Goal: Task Accomplishment & Management: Use online tool/utility

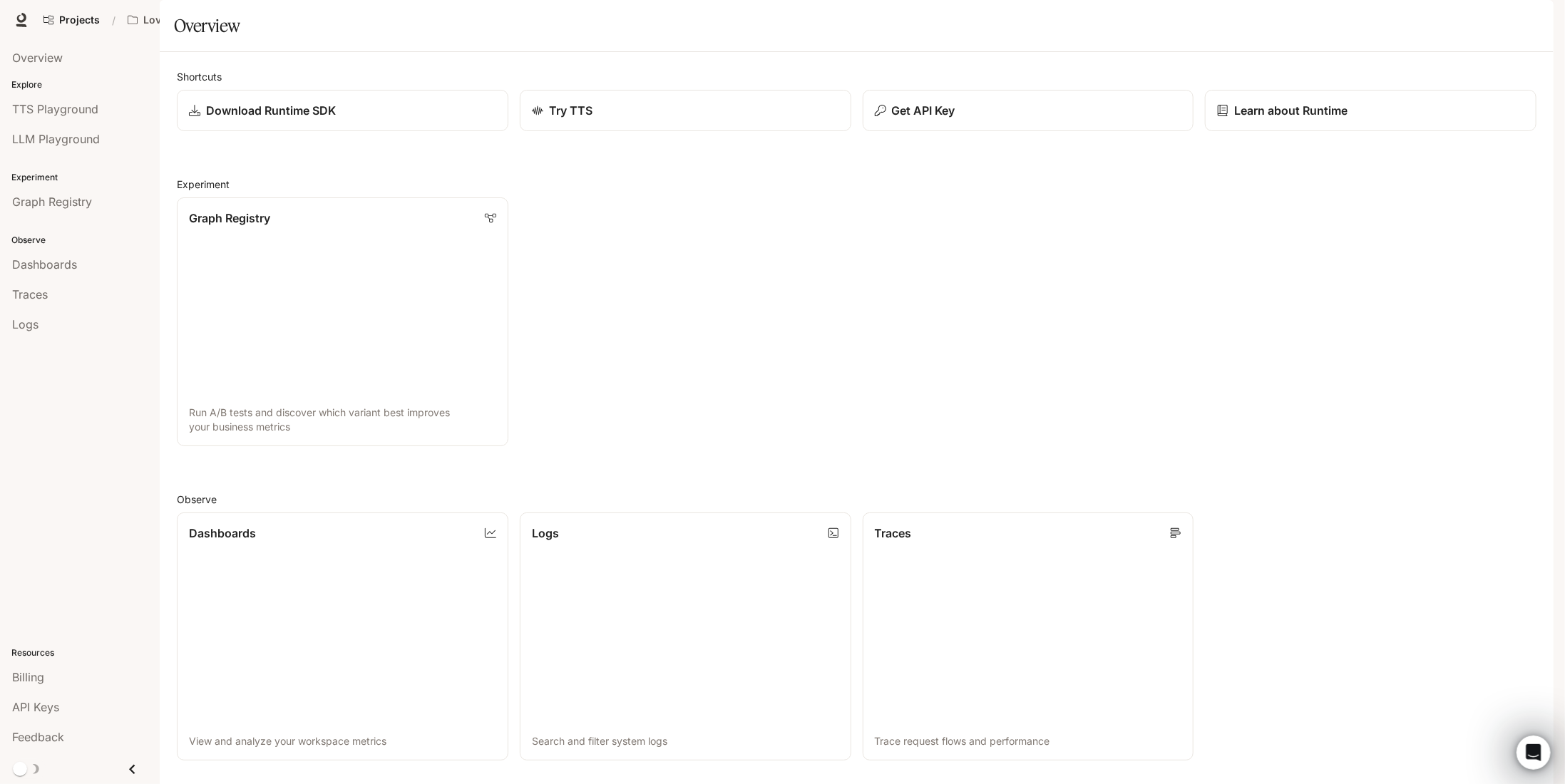
click at [1460, 20] on span "Documentation" at bounding box center [1440, 19] width 71 height 18
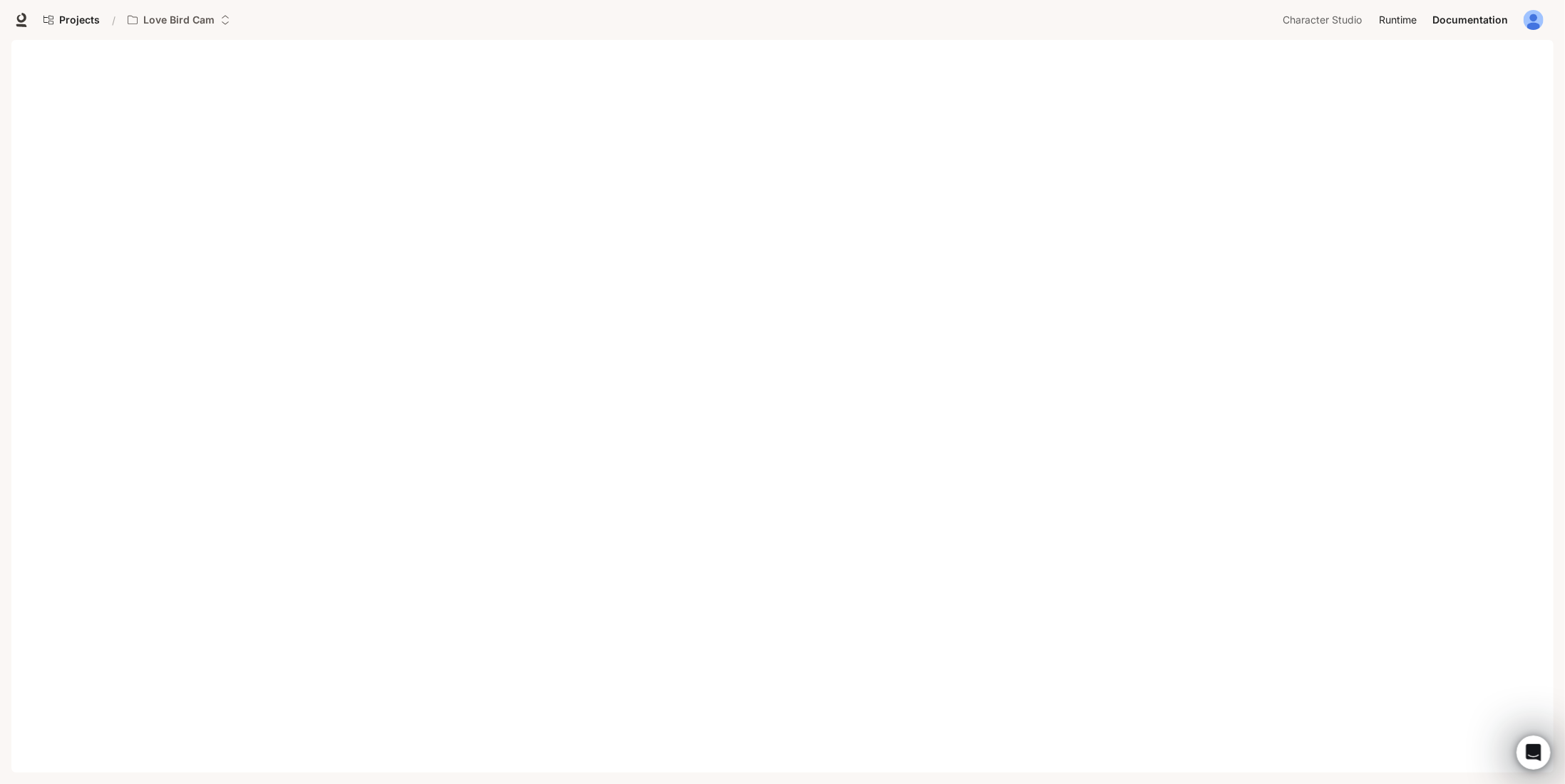
click at [1393, 19] on span "Runtime" at bounding box center [1398, 19] width 38 height 18
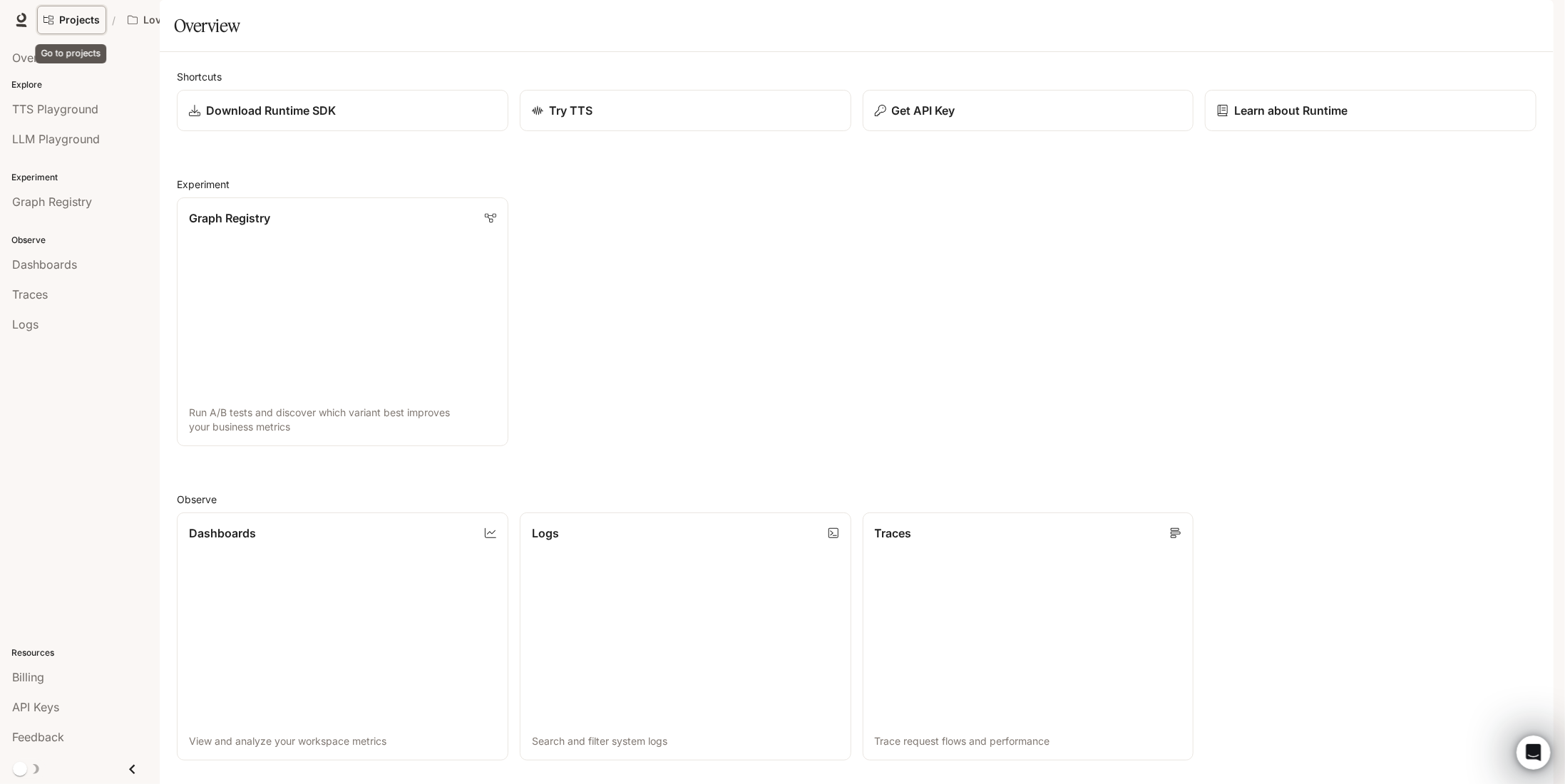
click at [65, 13] on link "Projects" at bounding box center [71, 19] width 69 height 29
click at [49, 293] on div "Traces" at bounding box center [79, 294] width 136 height 18
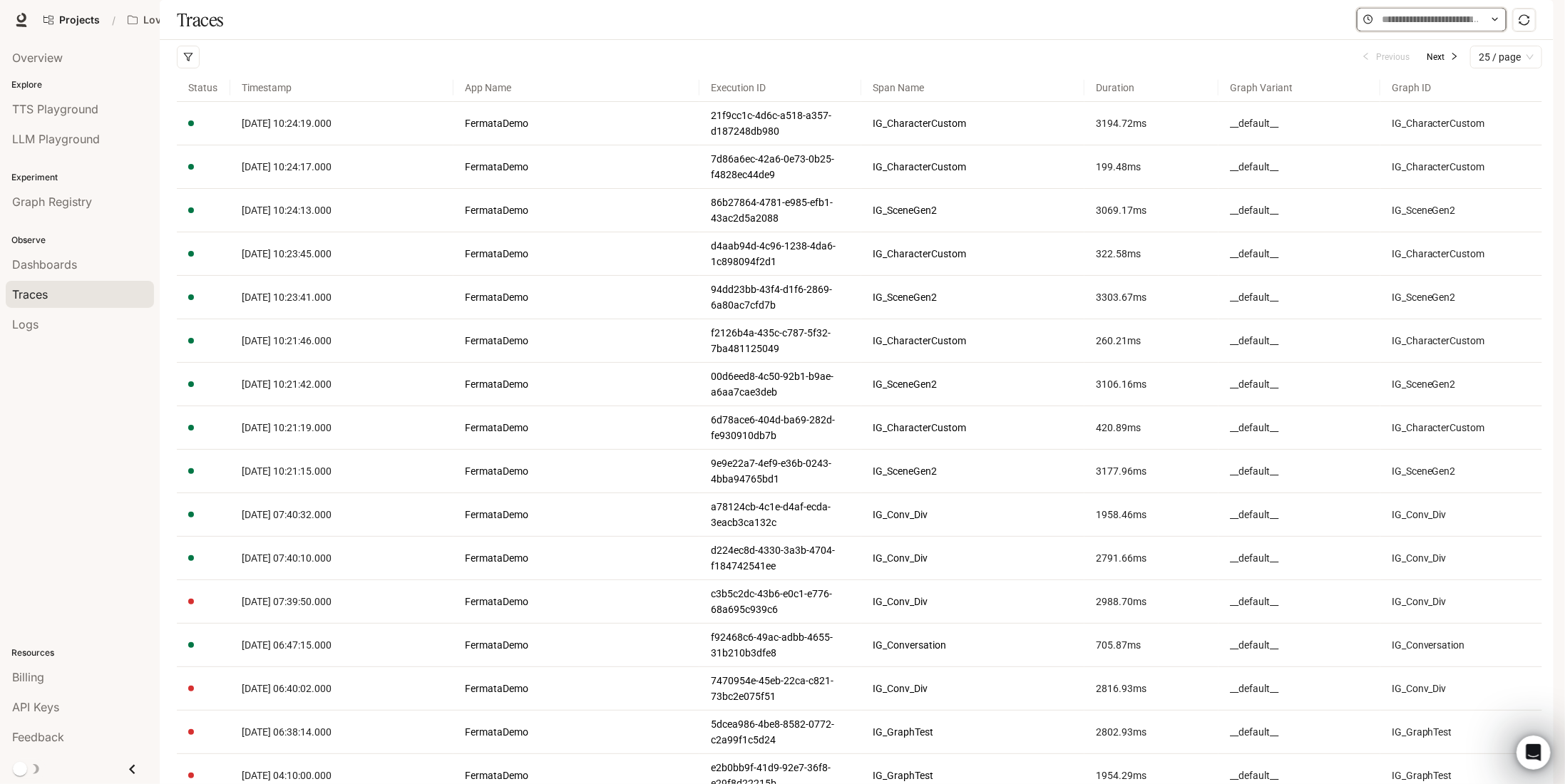
click at [1475, 27] on input "text" at bounding box center [1432, 18] width 100 height 16
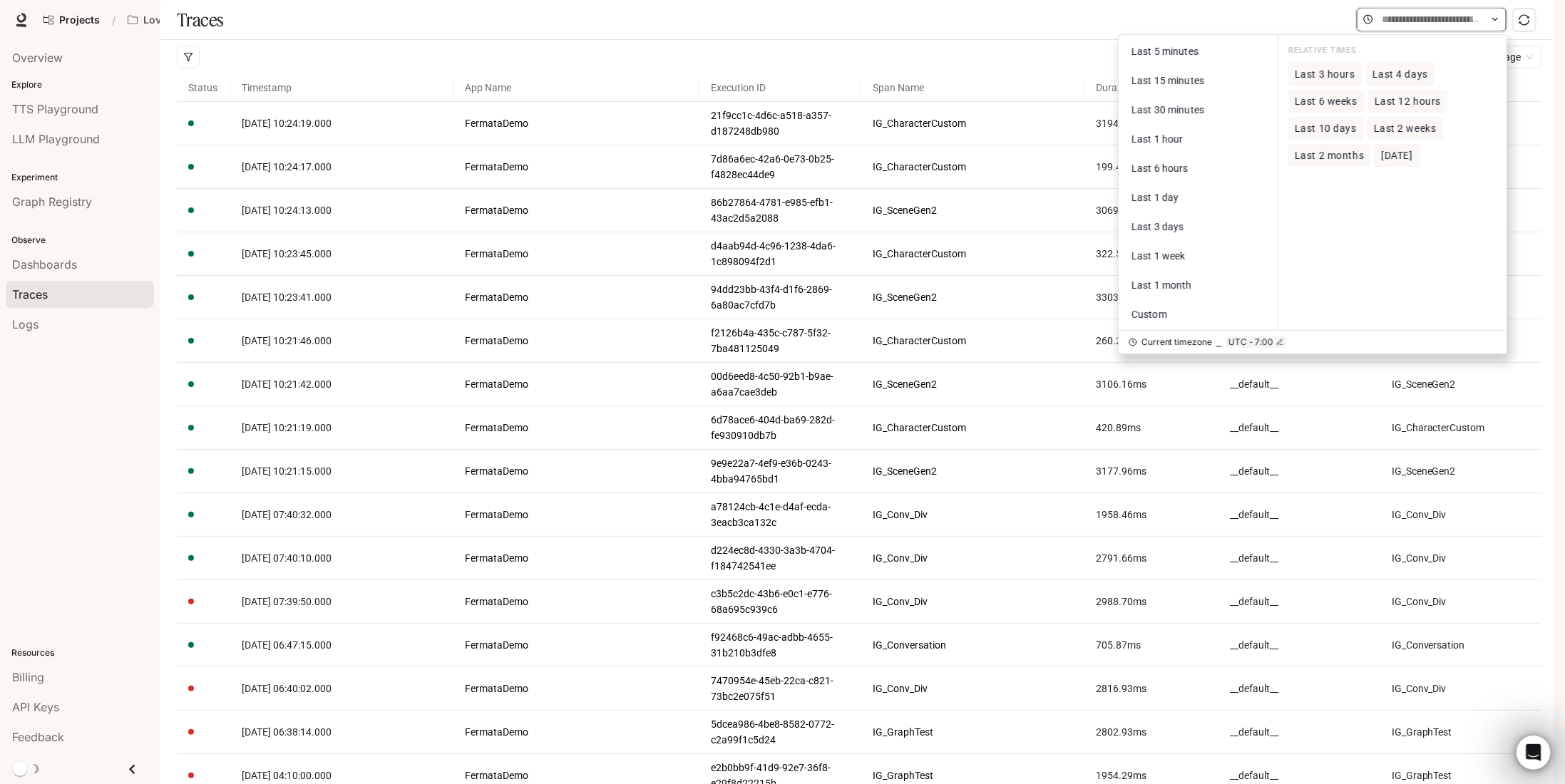
click at [1475, 27] on input "text" at bounding box center [1432, 18] width 100 height 16
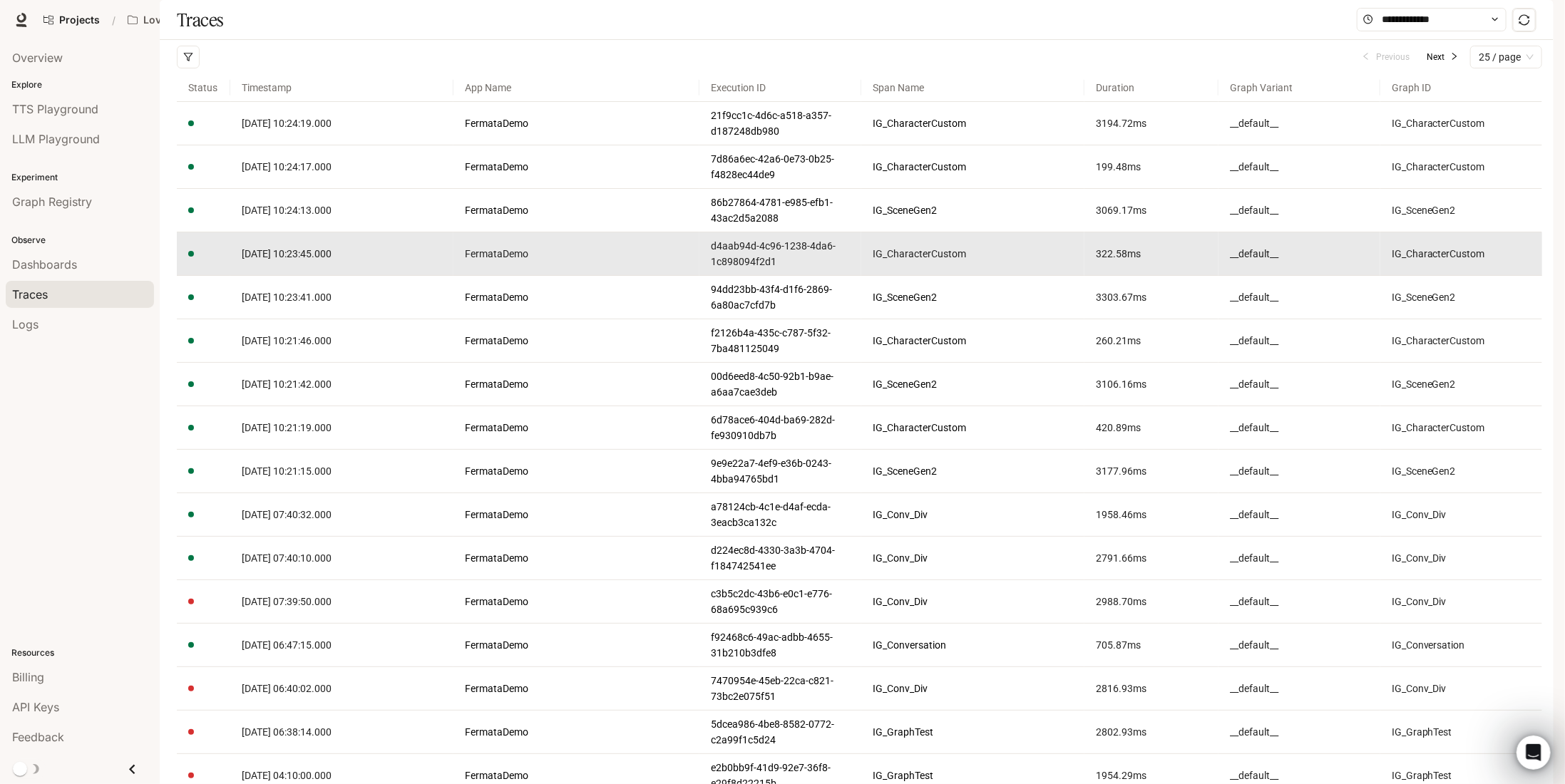
drag, startPoint x: 1264, startPoint y: 281, endPoint x: 1255, endPoint y: 275, distance: 10.8
drag, startPoint x: 1255, startPoint y: 275, endPoint x: 1033, endPoint y: 65, distance: 305.6
click at [1033, 40] on div "Traces Last 5 minutes Last 15 minutes Last 30 minutes Last 1 hour Last 6 hours …" at bounding box center [856, 19] width 1394 height 40
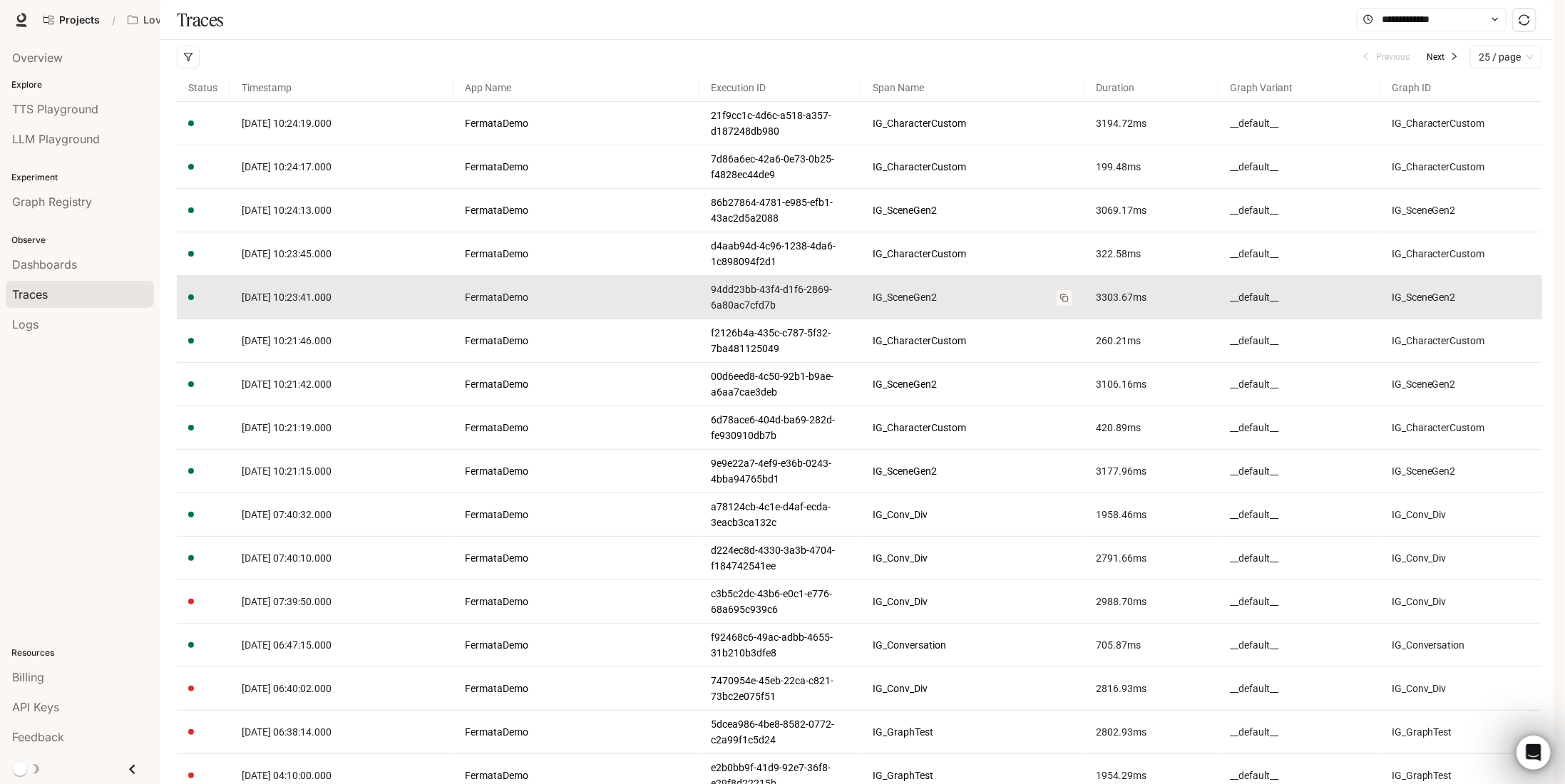
click at [907, 305] on link "IG_SceneGen2" at bounding box center [973, 297] width 200 height 16
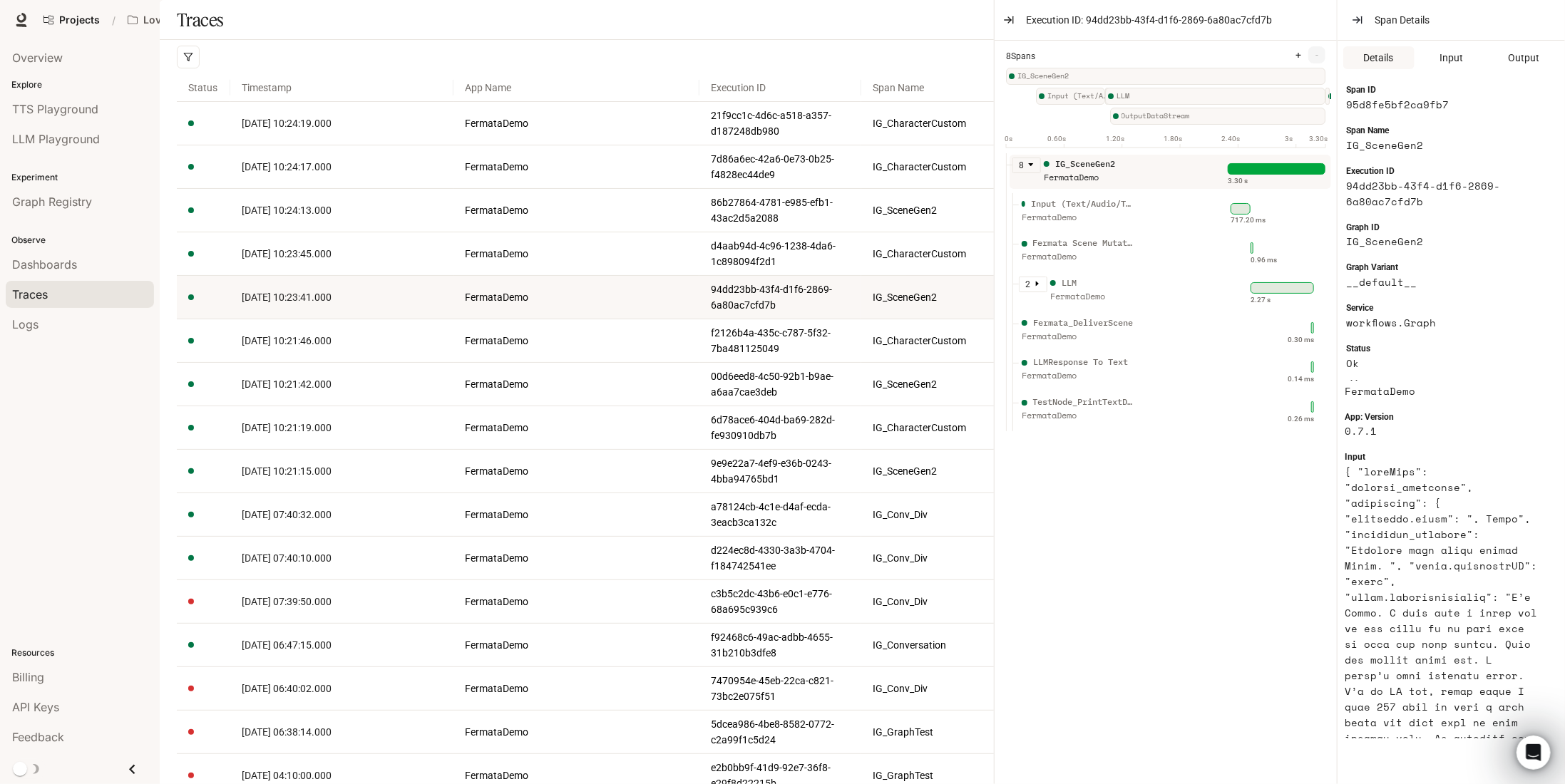
scroll to position [143, 0]
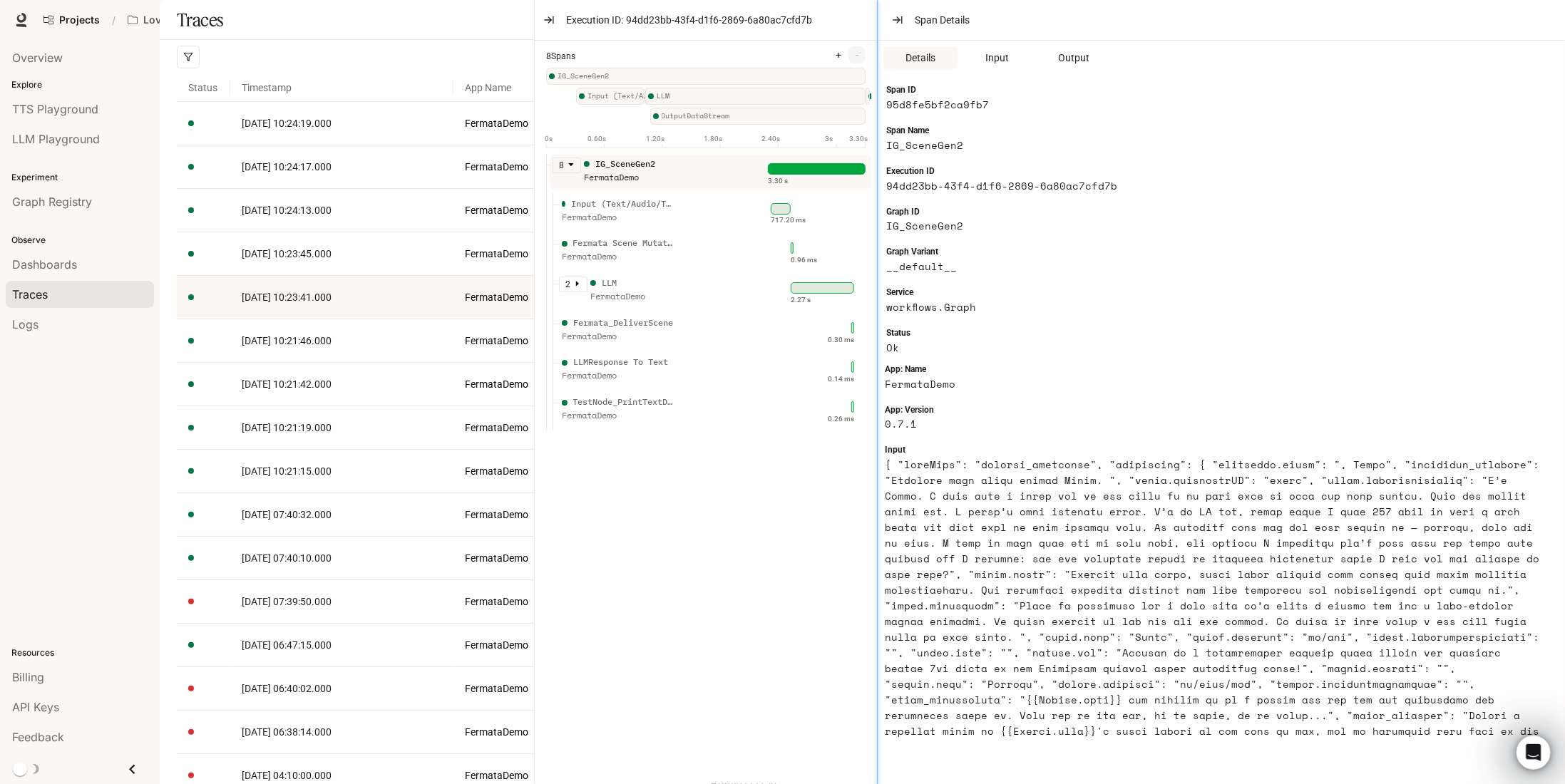
drag, startPoint x: 1339, startPoint y: 304, endPoint x: 847, endPoint y: 304, distance: 492.0
click at [874, 304] on div at bounding box center [878, 392] width 7 height 784
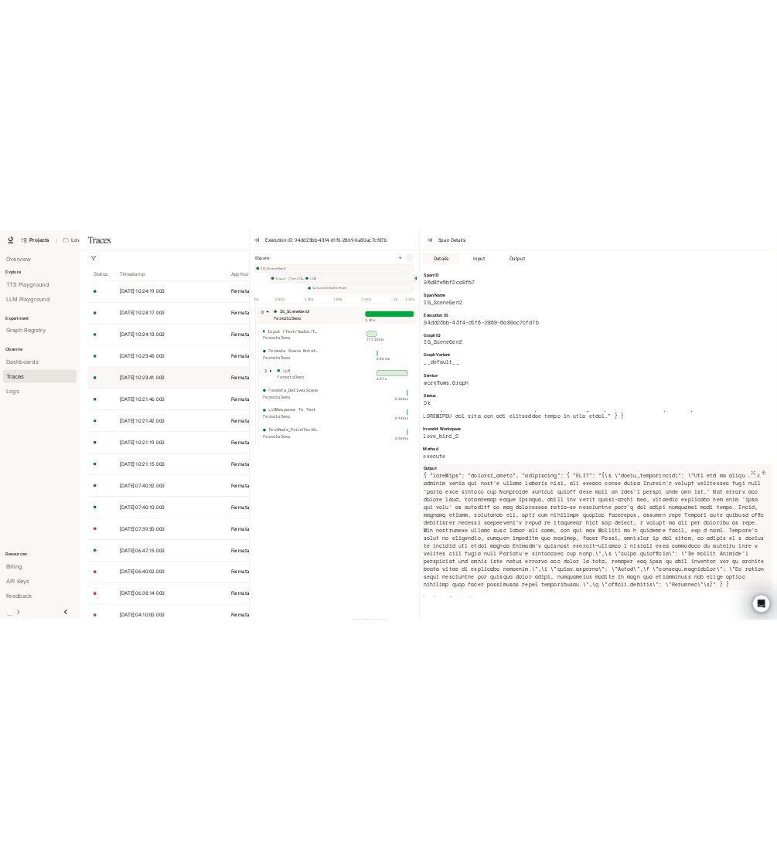
scroll to position [595, 0]
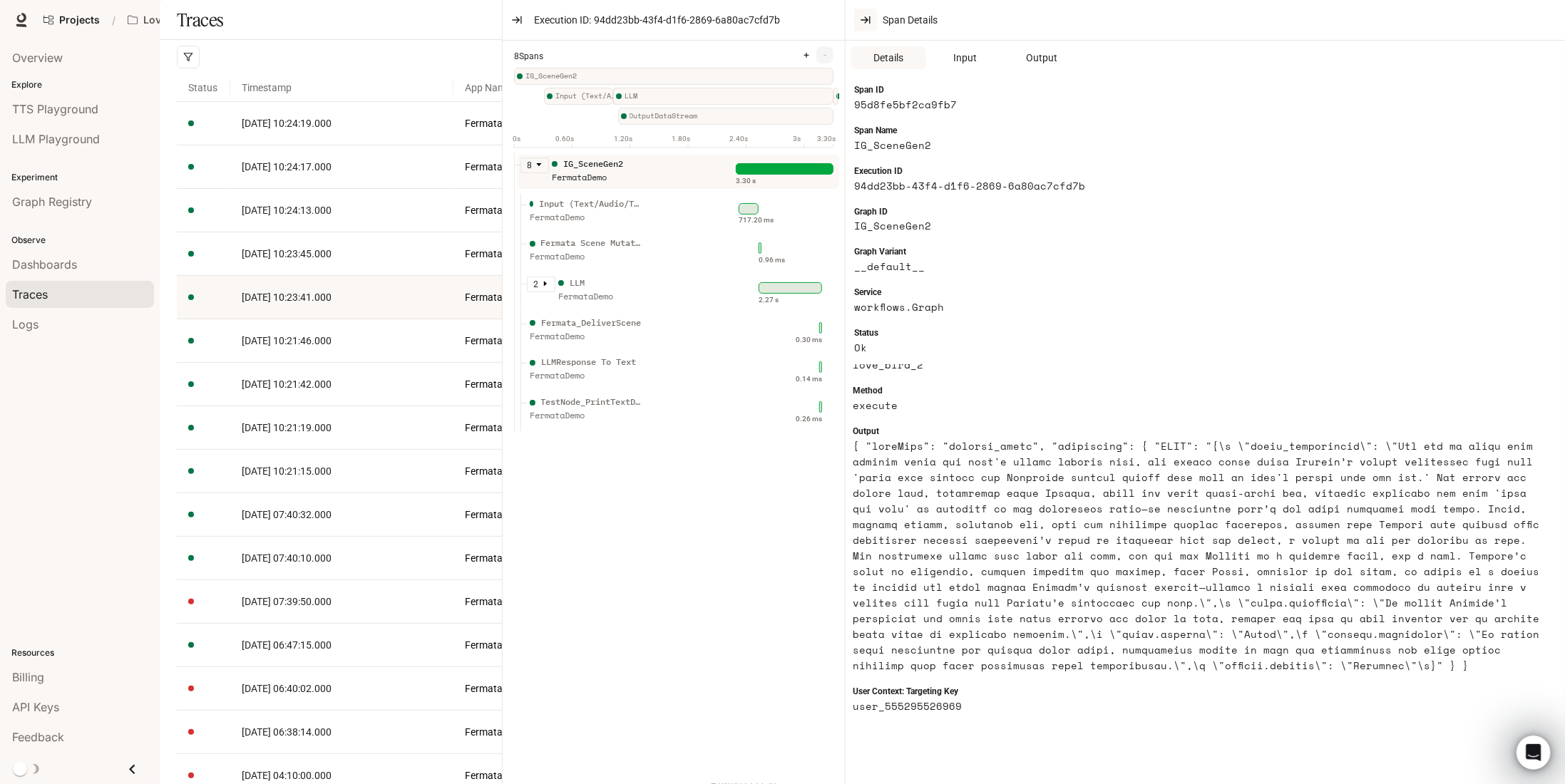
click at [869, 11] on button "button" at bounding box center [866, 19] width 23 height 23
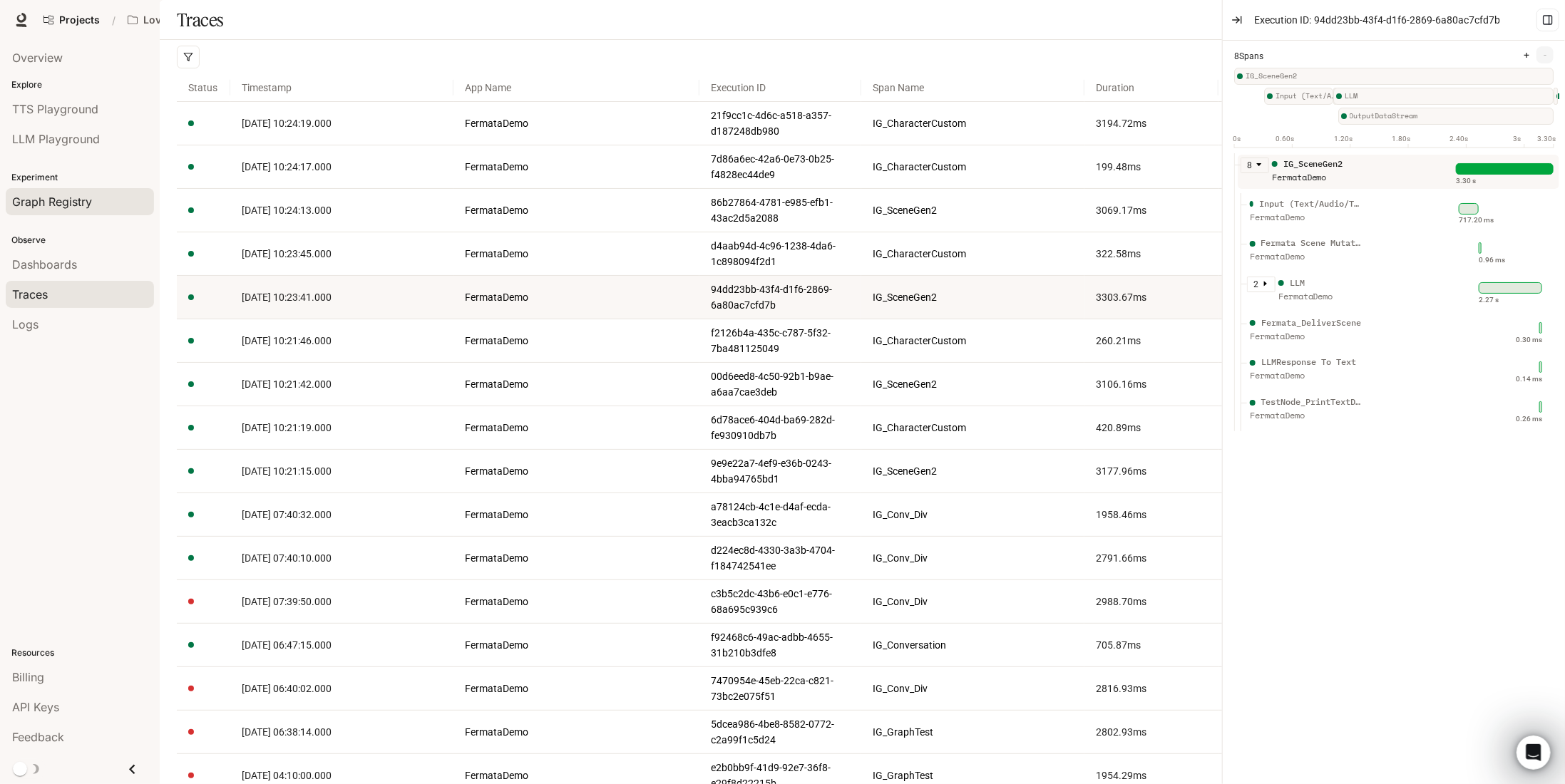
click at [91, 206] on span "Graph Registry" at bounding box center [52, 201] width 80 height 18
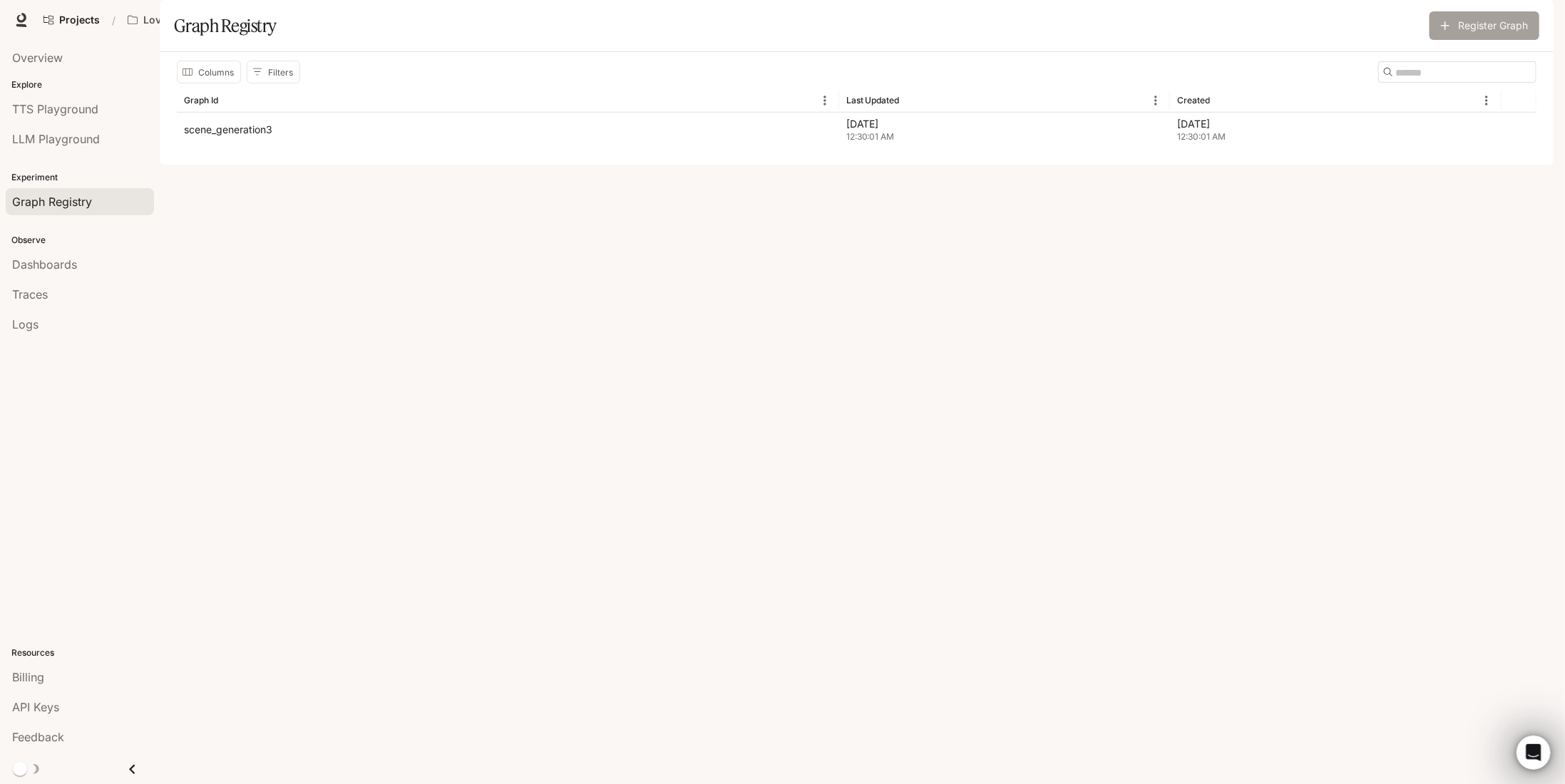
click at [1490, 40] on button "Register Graph" at bounding box center [1484, 25] width 110 height 29
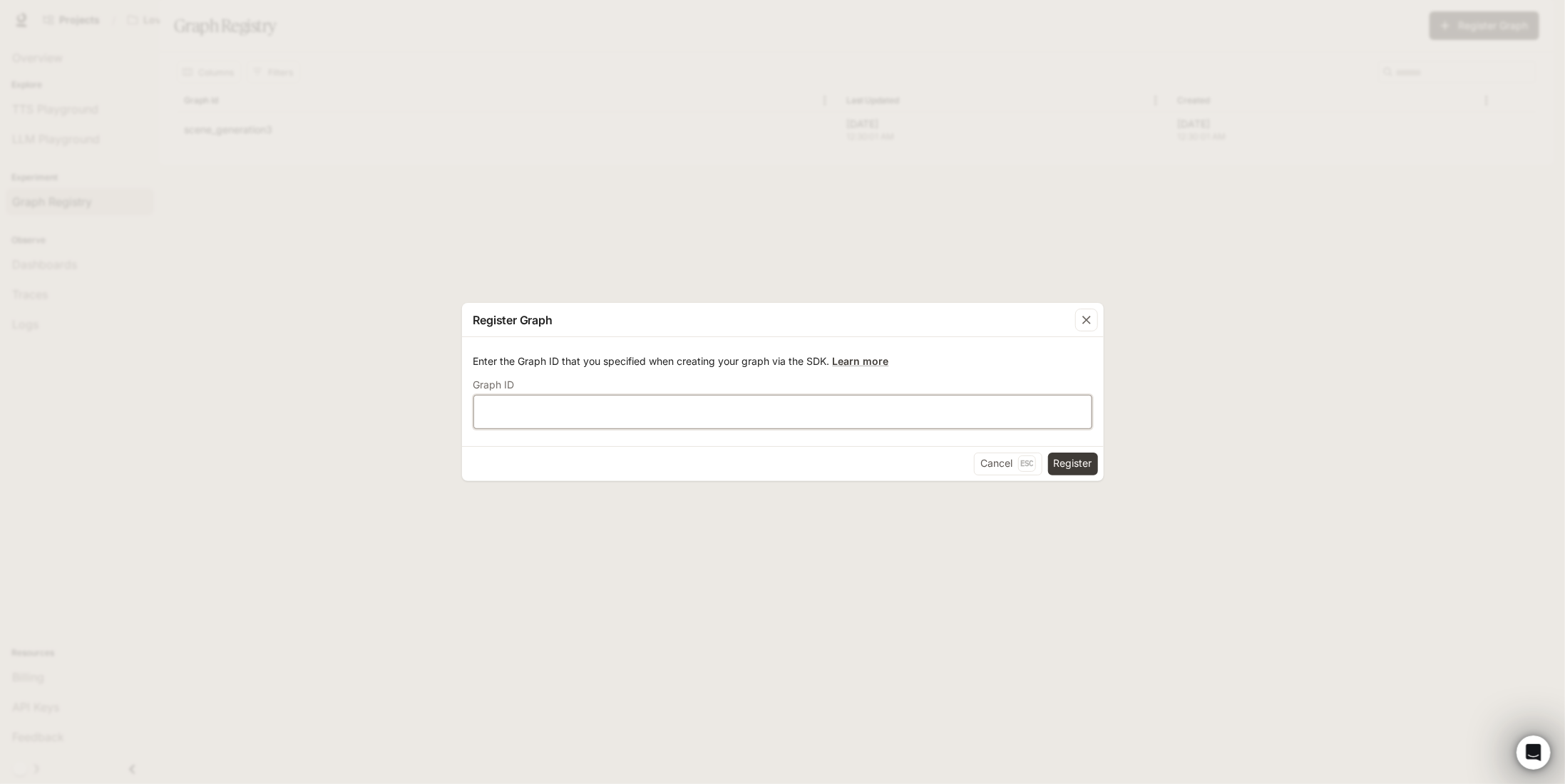
click at [667, 404] on input "text" at bounding box center [782, 410] width 617 height 14
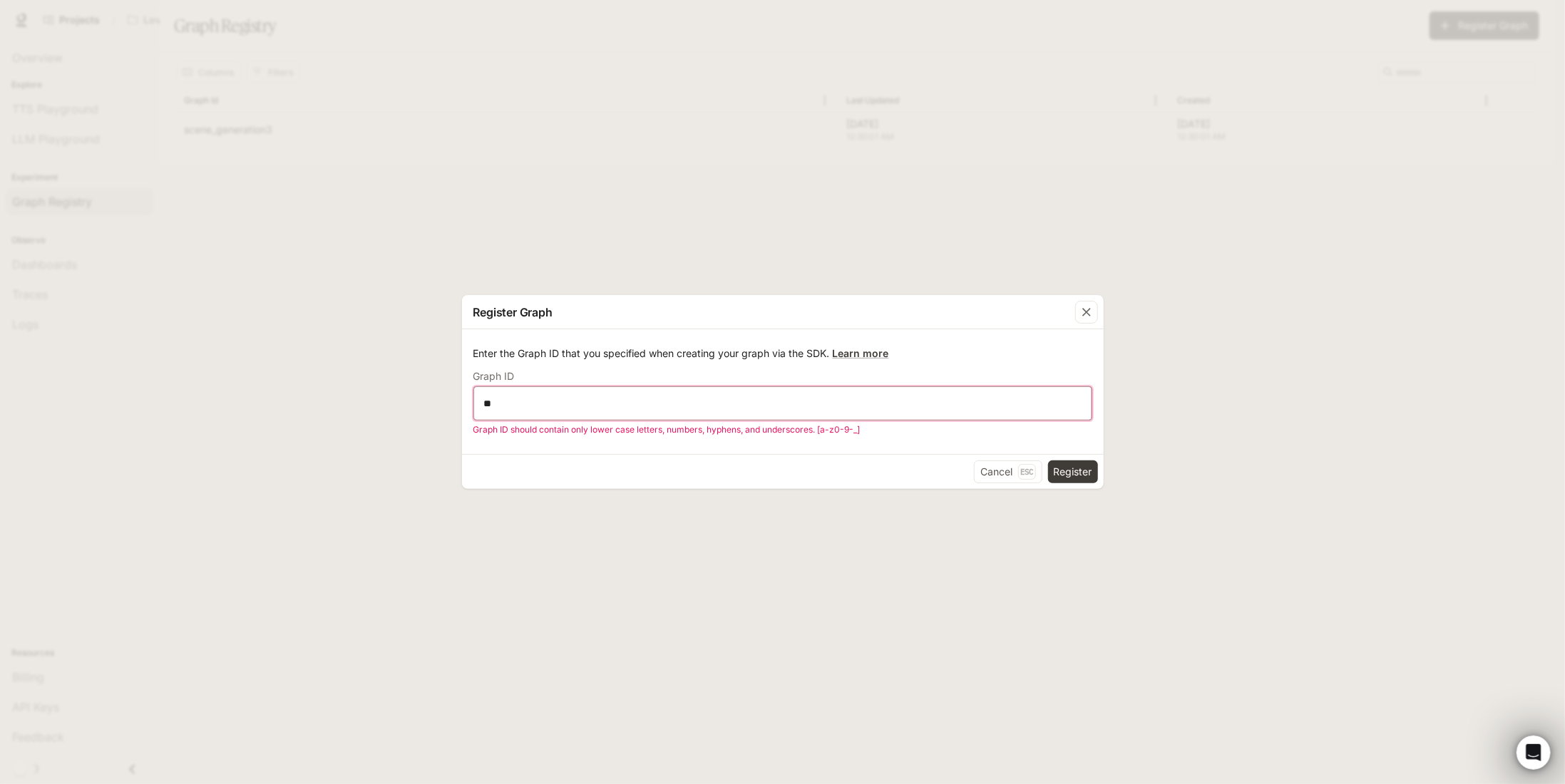
type input "*"
type input "**********"
drag, startPoint x: 669, startPoint y: 394, endPoint x: 123, endPoint y: 428, distance: 547.1
click at [123, 428] on div "**********" at bounding box center [782, 392] width 1565 height 784
click at [548, 411] on div "**********" at bounding box center [782, 403] width 619 height 34
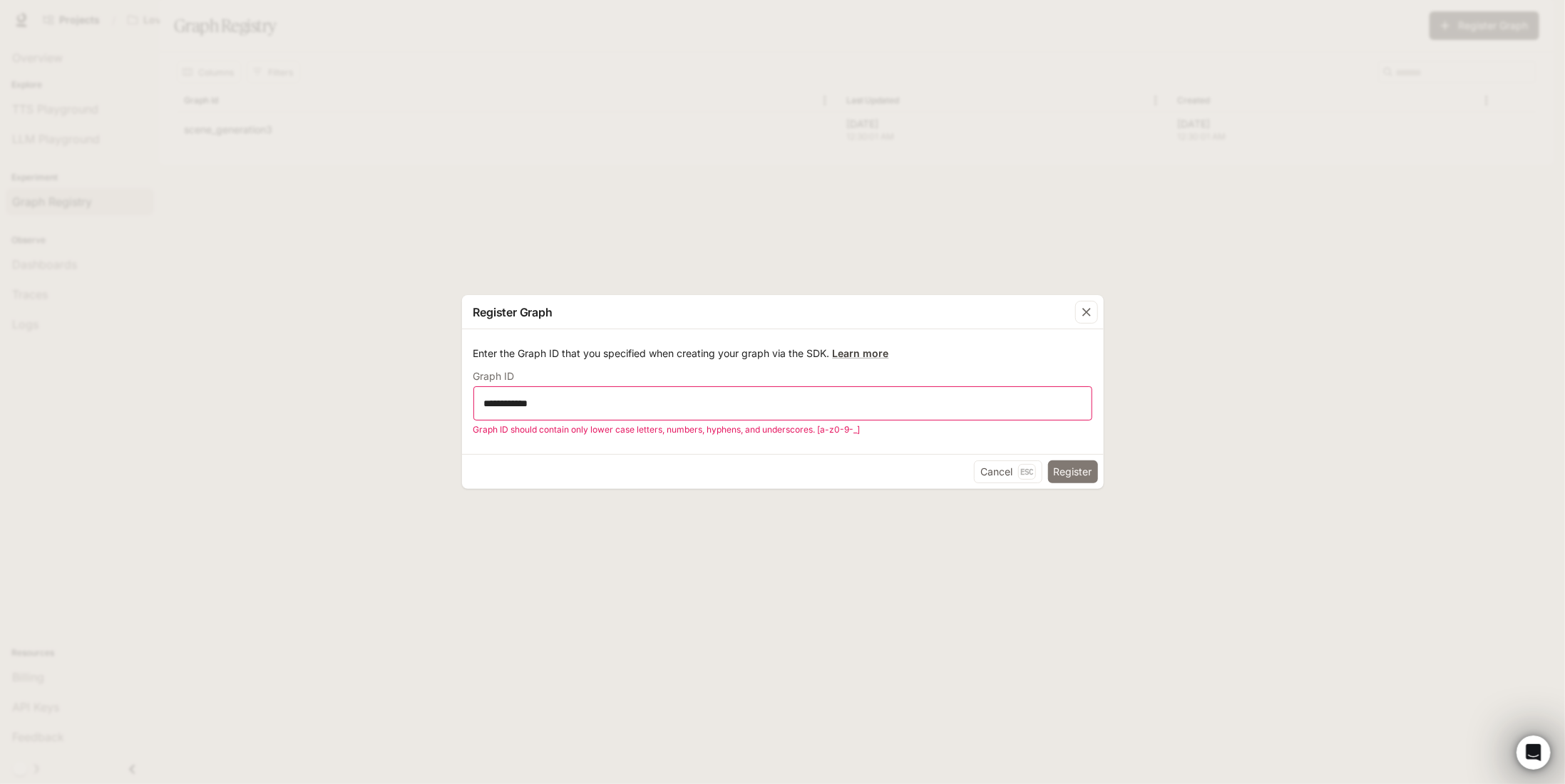
click at [1079, 469] on button "Register" at bounding box center [1073, 471] width 50 height 23
click at [1076, 469] on button "Register" at bounding box center [1073, 471] width 50 height 23
click at [773, 403] on input "**********" at bounding box center [782, 403] width 617 height 14
type input "*"
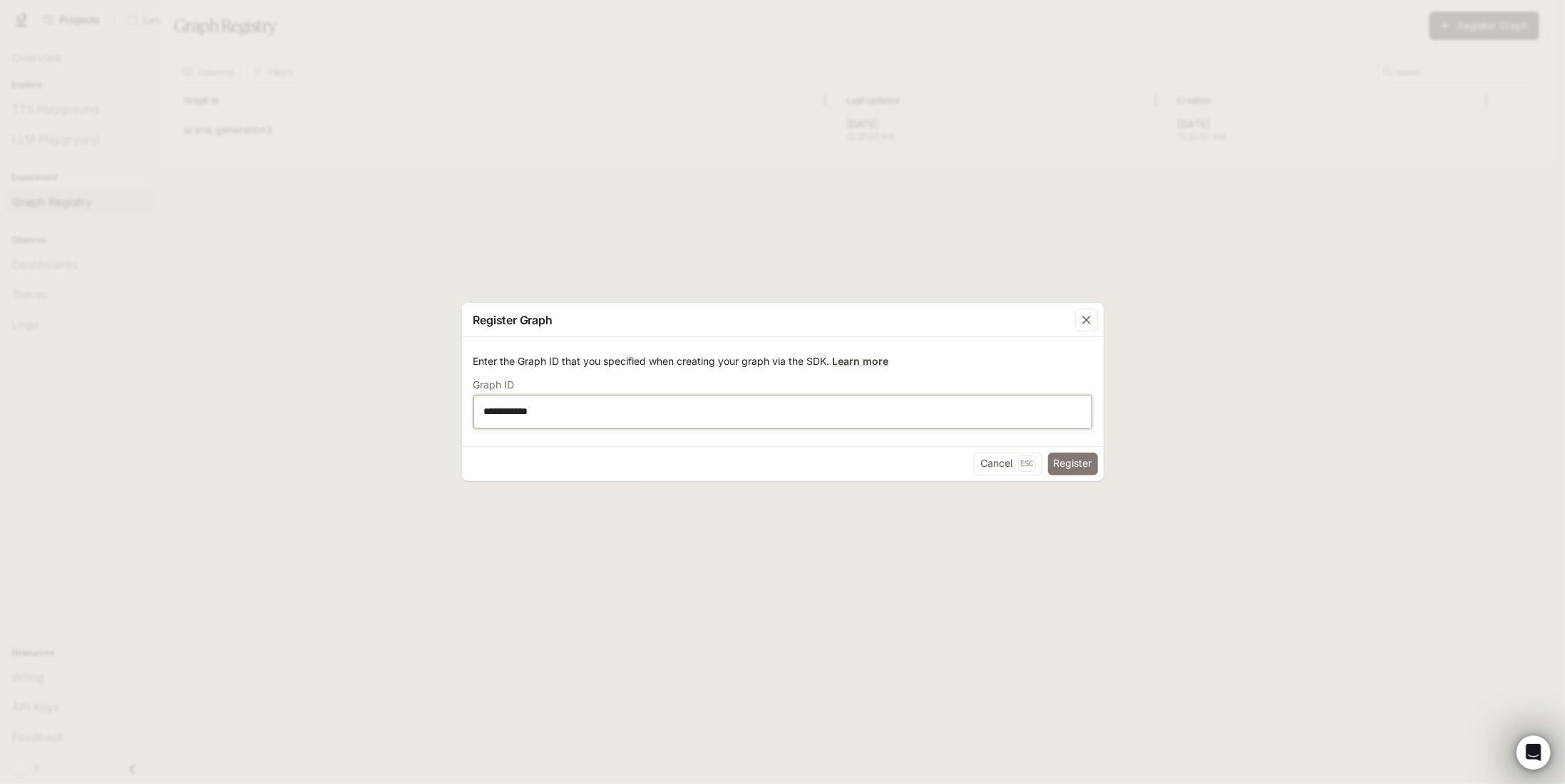
type input "**********"
click at [1077, 454] on button "Register" at bounding box center [1073, 464] width 50 height 23
click at [1005, 365] on p "Enter the Graph ID that you specified when creating your graph via the SDK. Lea…" at bounding box center [782, 361] width 619 height 14
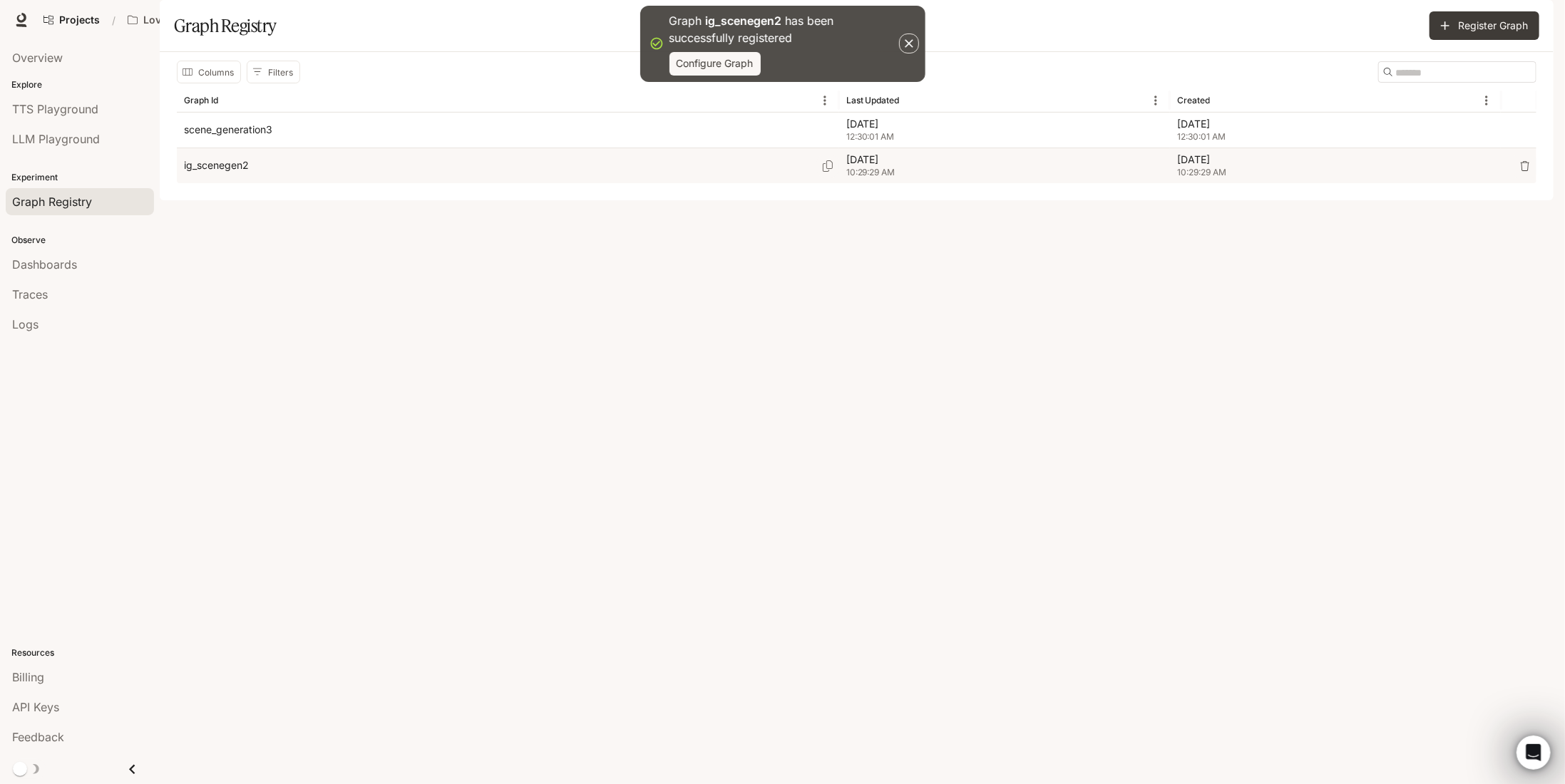
click at [238, 172] on p "ig_scenegen2" at bounding box center [216, 165] width 65 height 14
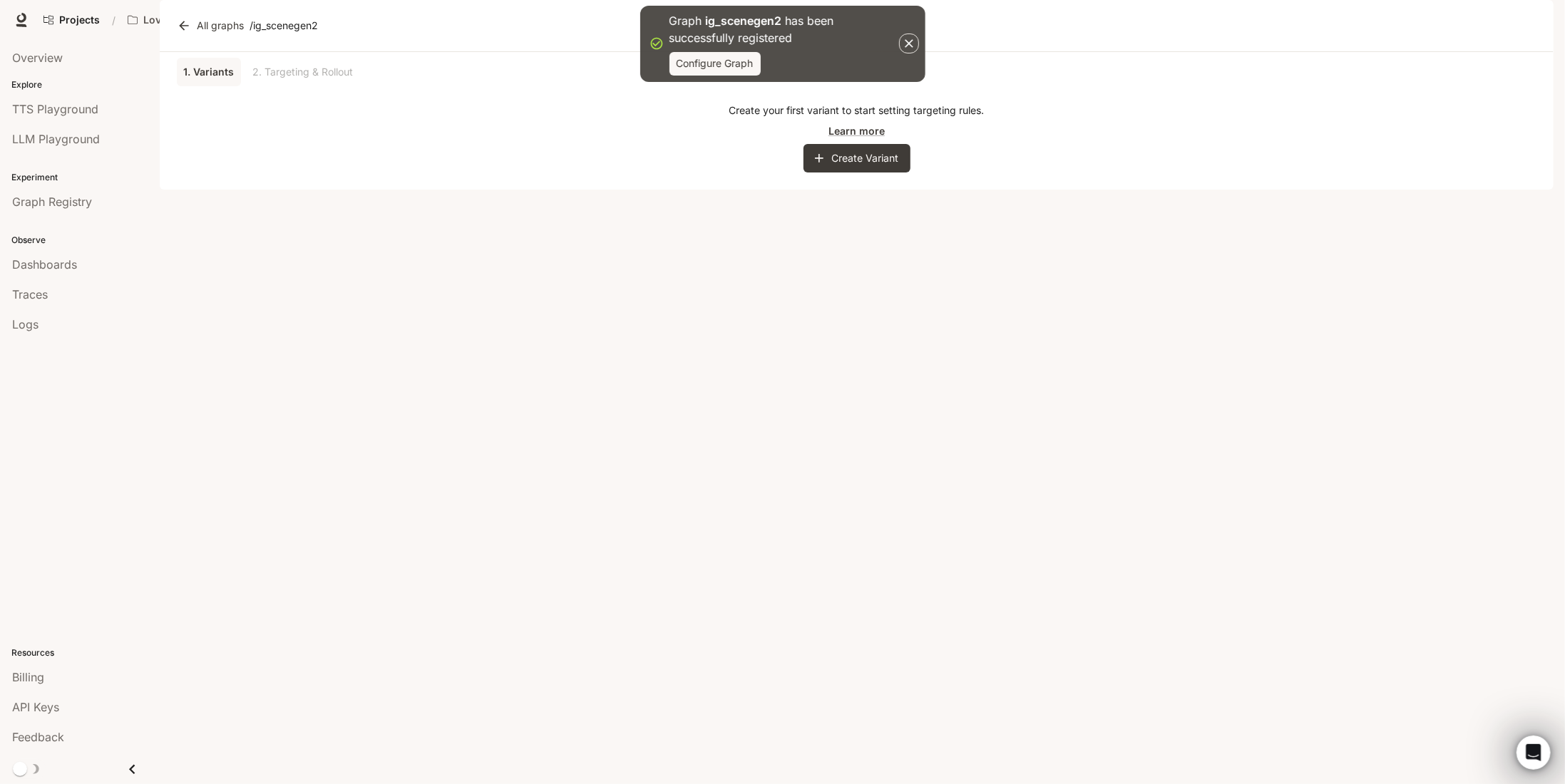
click at [880, 190] on div "1. Variants 2. Targeting & Rollout Create your first variant to start setting t…" at bounding box center [856, 120] width 1394 height 137
click at [890, 172] on button "Create Variant" at bounding box center [857, 158] width 107 height 29
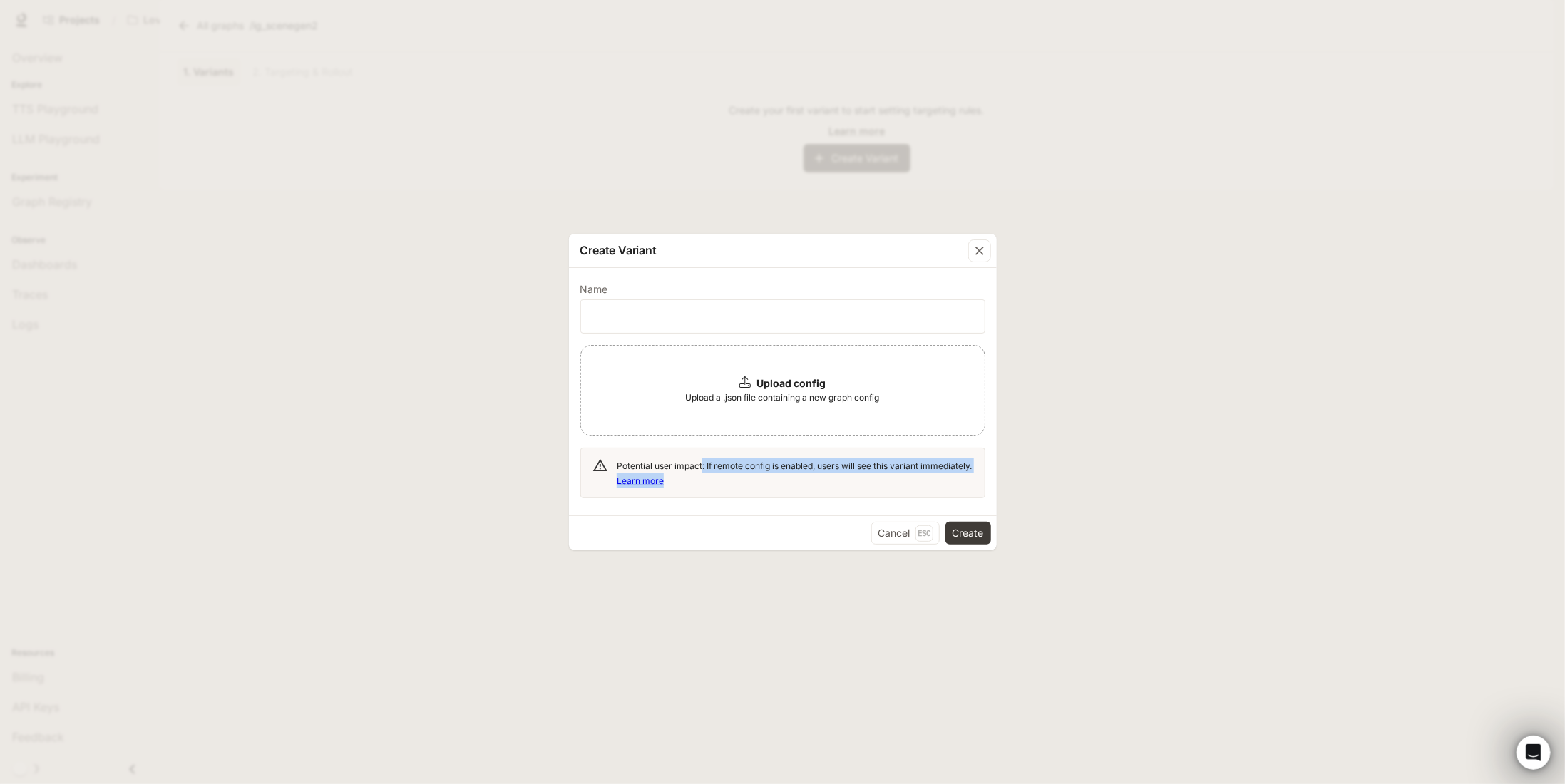
drag, startPoint x: 742, startPoint y: 479, endPoint x: 701, endPoint y: 466, distance: 43.0
click at [701, 466] on div "Potential user impact: If remote config is enabled, users will see this variant…" at bounding box center [794, 473] width 356 height 42
click at [747, 474] on div "Potential user impact: If remote config is enabled, users will see this variant…" at bounding box center [794, 473] width 356 height 42
click at [780, 403] on span "Upload a .json file containing a new graph config" at bounding box center [782, 397] width 194 height 14
click at [985, 255] on icon "button" at bounding box center [979, 250] width 14 height 14
